Goal: Use online tool/utility: Use online tool/utility

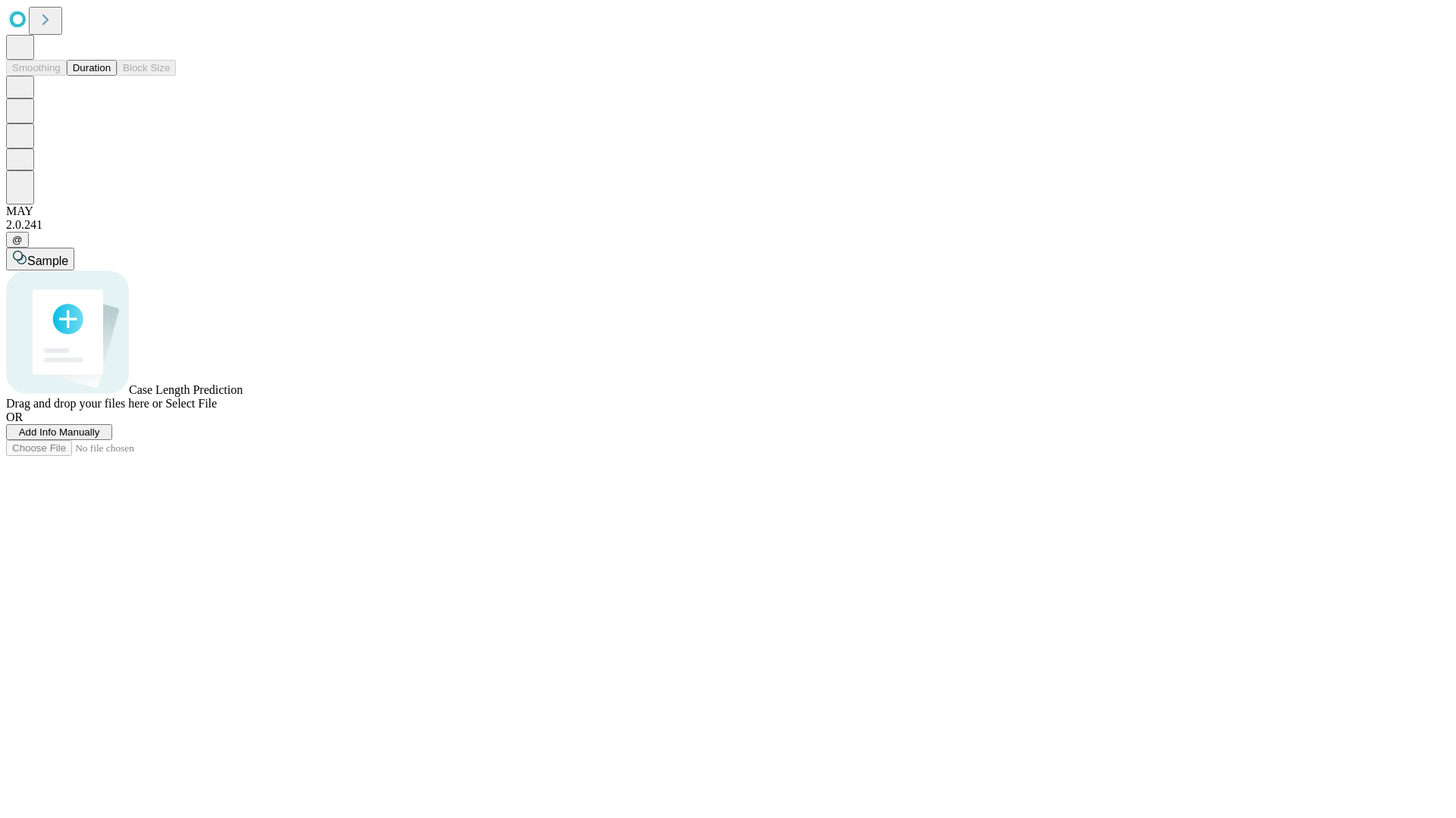
click at [111, 76] on button "Duration" at bounding box center [91, 67] width 50 height 16
click at [100, 438] on span "Add Info Manually" at bounding box center [59, 432] width 81 height 11
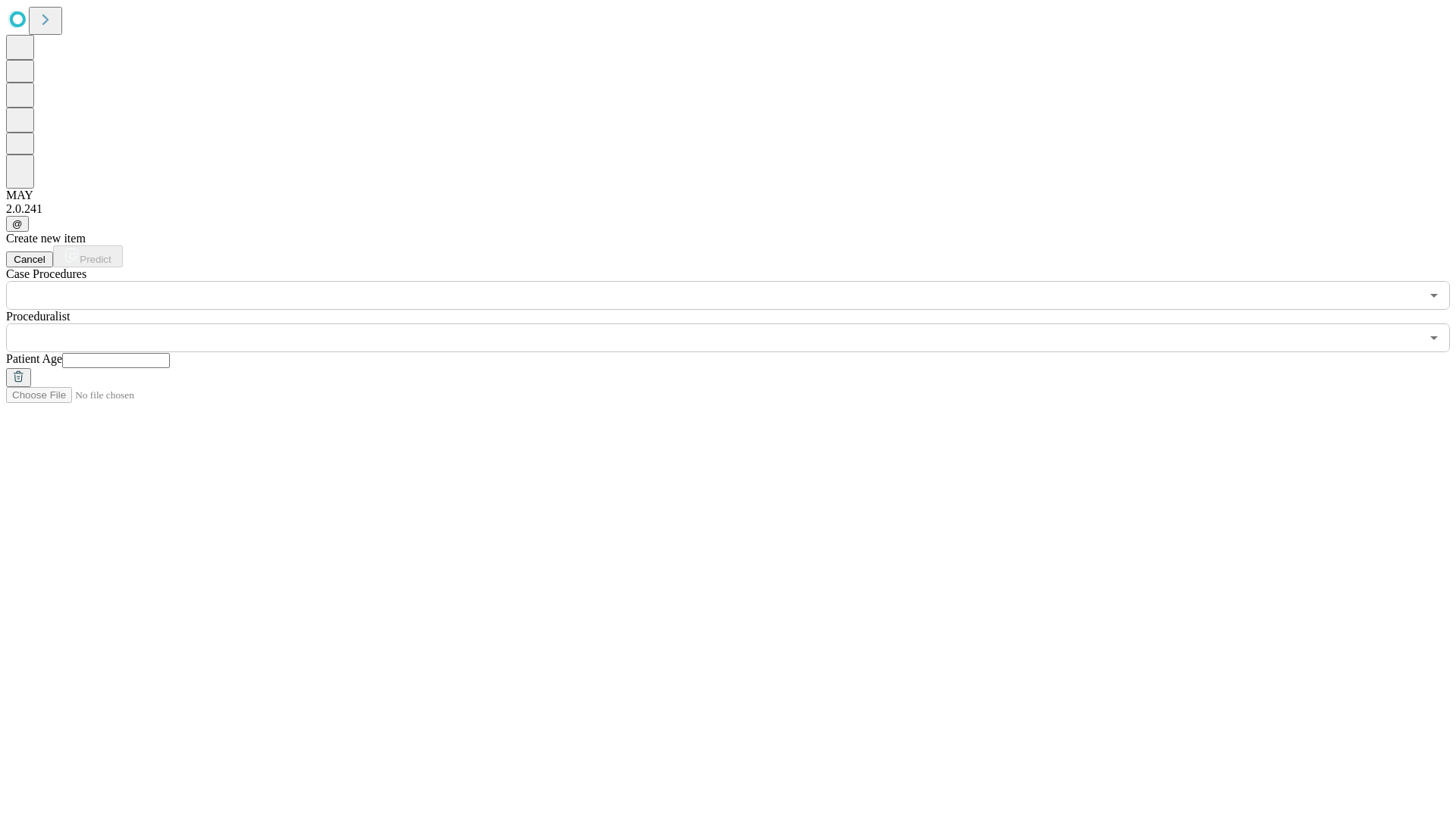
click at [170, 353] on input "text" at bounding box center [116, 361] width 108 height 15
type input "**"
click at [738, 323] on input "text" at bounding box center [713, 338] width 1414 height 29
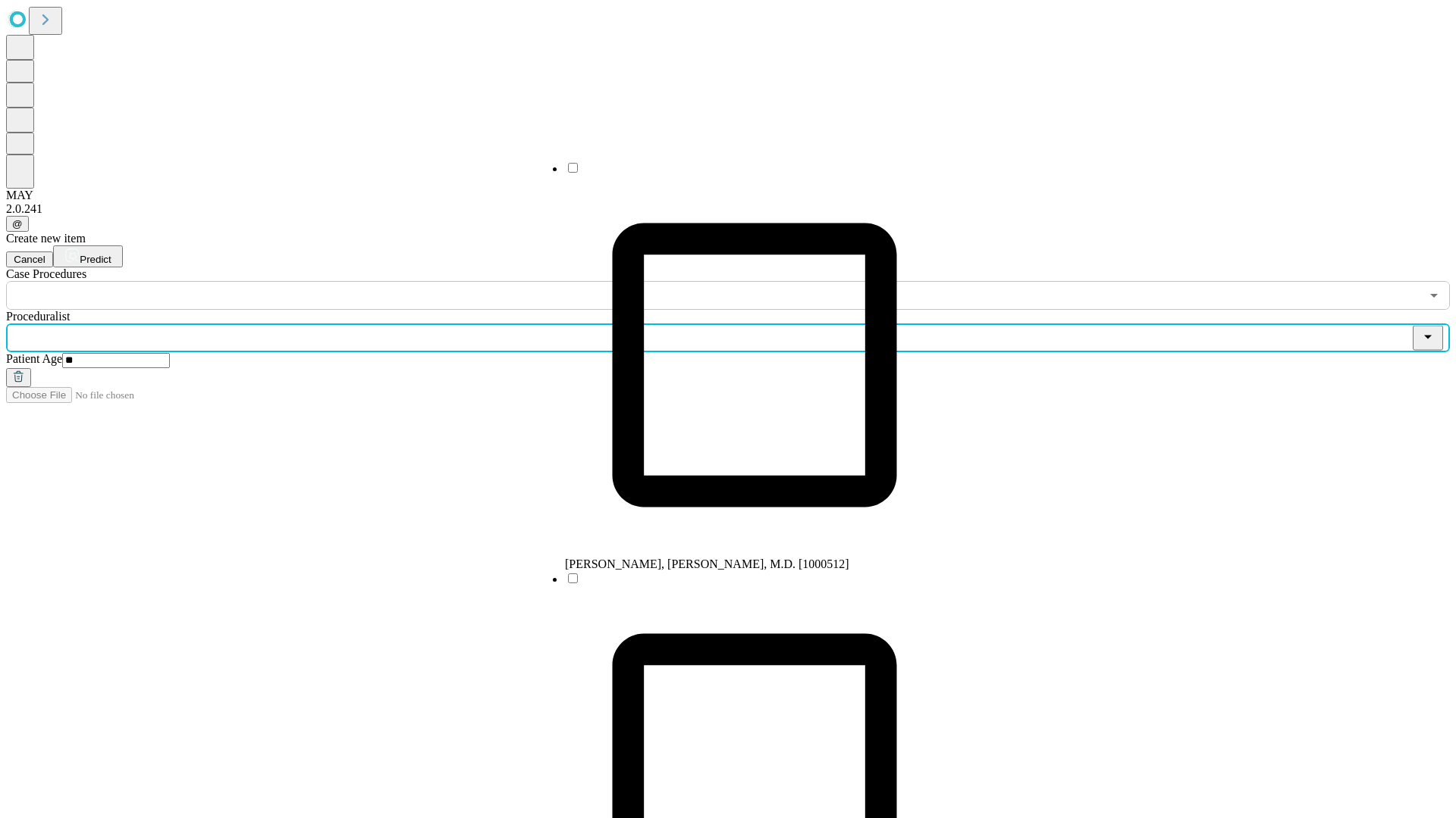
click at [739, 173] on li "[PERSON_NAME], [PERSON_NAME], M.D. [1000512]" at bounding box center [754, 365] width 379 height 410
click at [318, 281] on input "text" at bounding box center [713, 296] width 1414 height 29
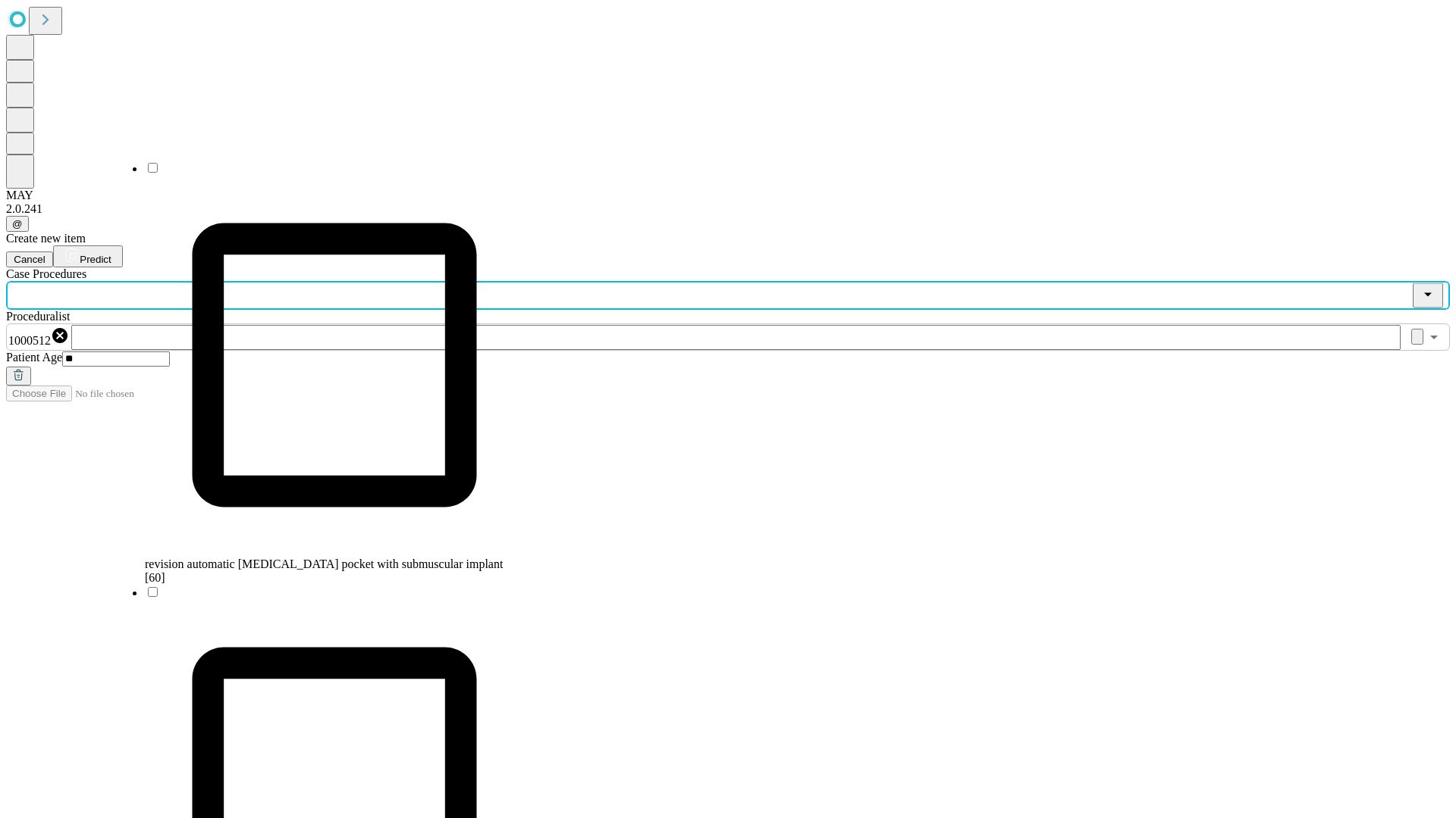
click at [319, 558] on span "revision automatic [MEDICAL_DATA] pocket with submuscular implant [60]" at bounding box center [323, 571] width 358 height 26
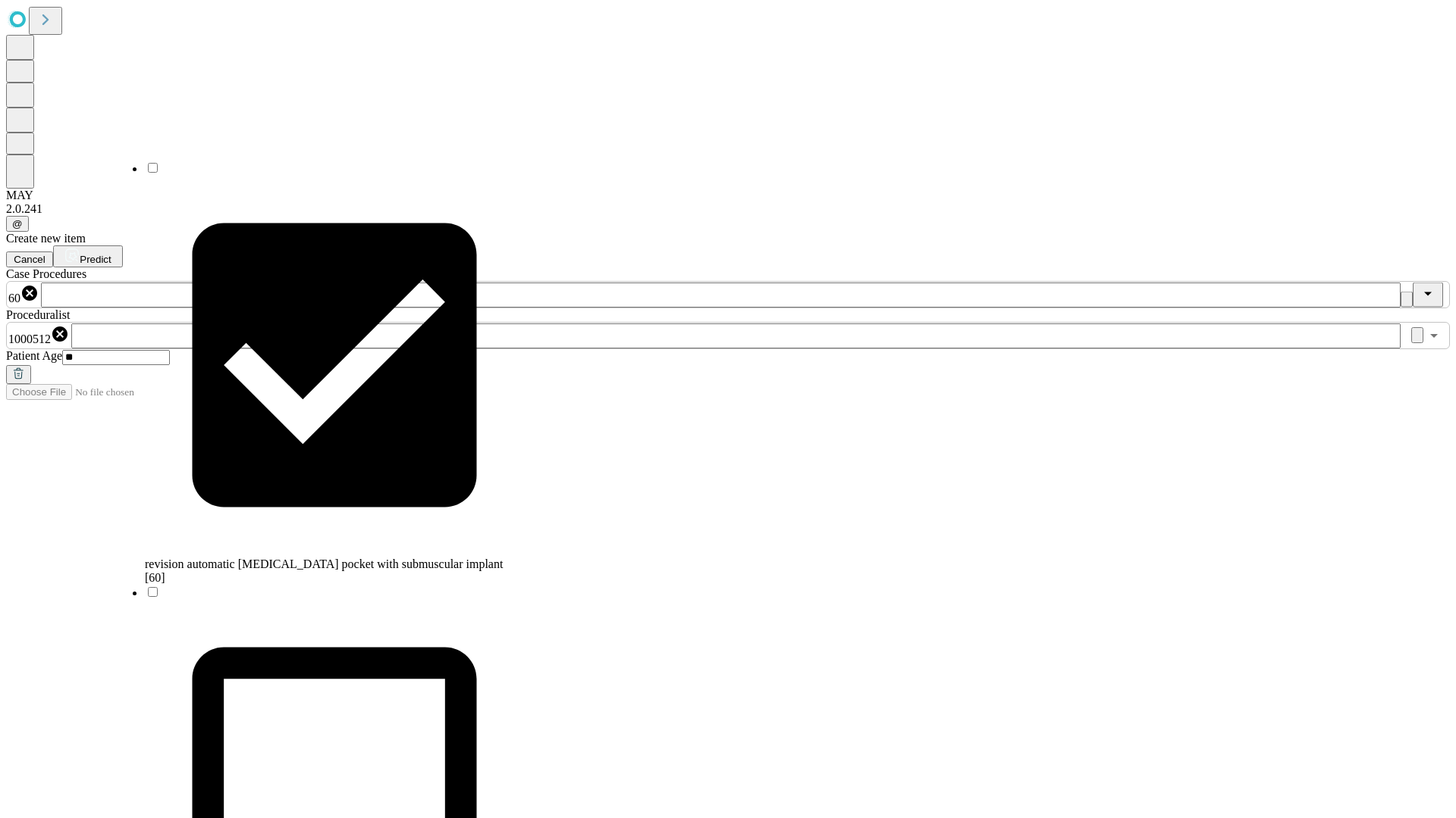
click at [111, 254] on span "Predict" at bounding box center [95, 259] width 31 height 11
